Goal: Task Accomplishment & Management: Manage account settings

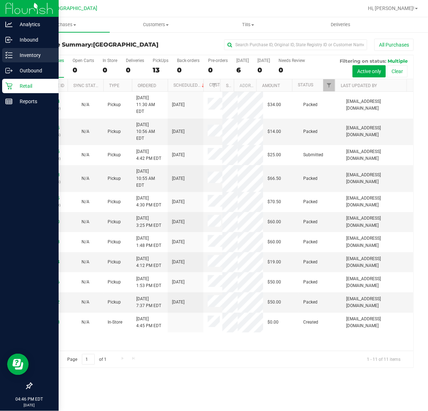
click at [10, 48] on div "Inventory" at bounding box center [30, 55] width 57 height 14
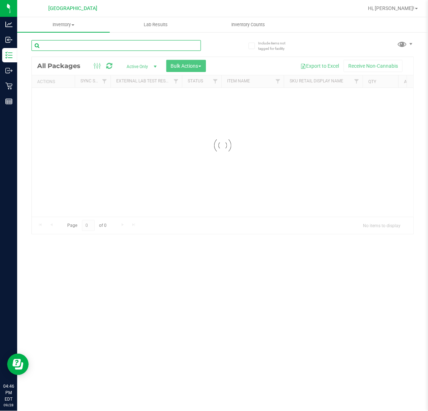
click at [62, 47] on input "text" at bounding box center [116, 45] width 170 height 11
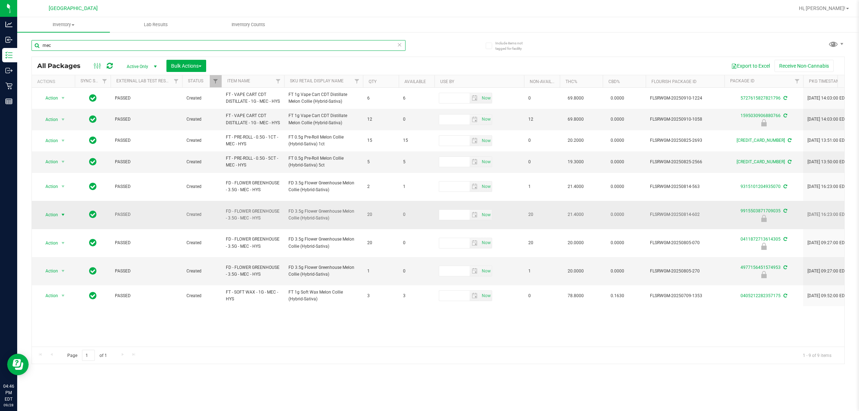
type input "mec"
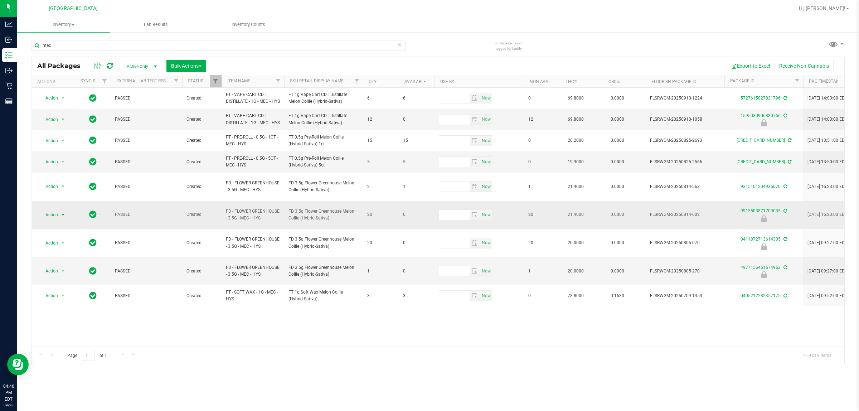
click at [56, 210] on span "Action" at bounding box center [48, 215] width 19 height 10
click at [53, 296] on li "Unlock package" at bounding box center [62, 301] width 46 height 11
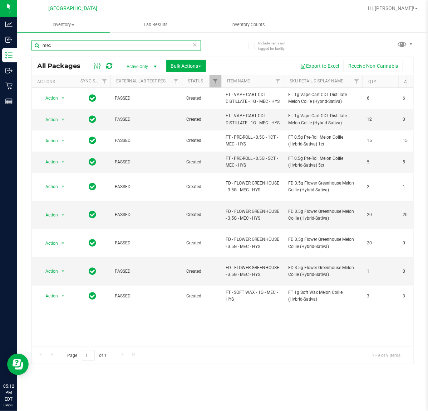
click at [77, 42] on input "mec" at bounding box center [116, 45] width 170 height 11
type input "y"
click at [214, 49] on div "Inventory All packages All inventory Waste log Create inventory Lab Results Inv…" at bounding box center [222, 213] width 411 height 393
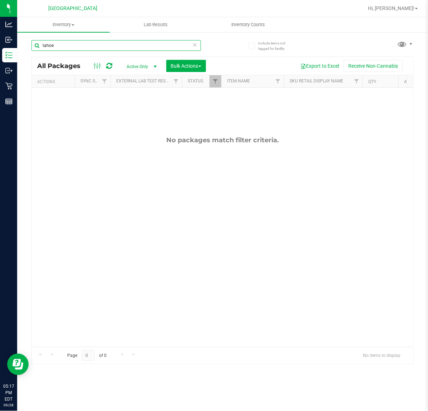
click at [82, 44] on input "tahoe" at bounding box center [116, 45] width 170 height 11
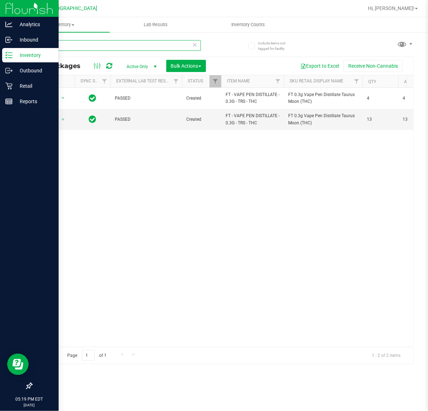
type input "trs"
click at [9, 87] on icon at bounding box center [8, 86] width 7 height 7
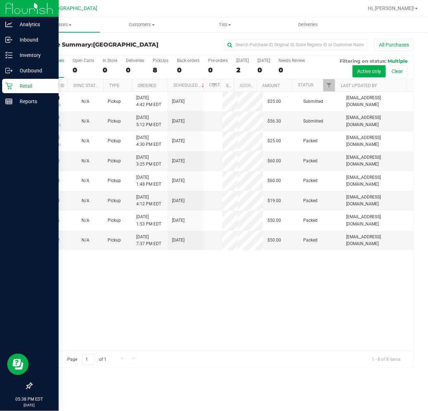
click at [43, 97] on link "12021725" at bounding box center [50, 97] width 20 height 5
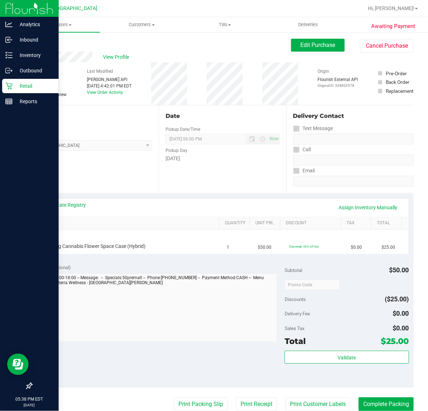
click at [16, 6] on img at bounding box center [29, 8] width 48 height 17
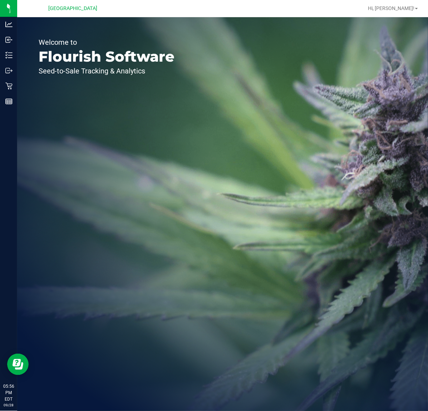
click at [409, 14] on div "Hi, [PERSON_NAME]!" at bounding box center [393, 8] width 56 height 13
click at [407, 10] on span "Hi, [PERSON_NAME]!" at bounding box center [391, 8] width 47 height 6
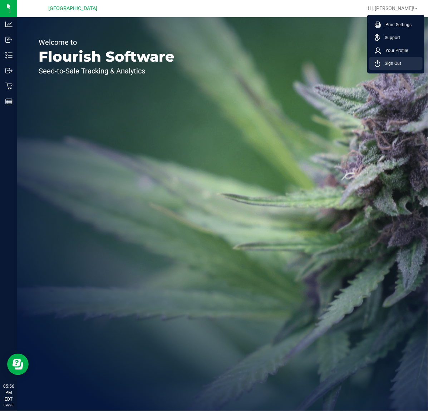
click at [397, 64] on span "Sign Out" at bounding box center [391, 63] width 21 height 7
